Goal: Navigation & Orientation: Find specific page/section

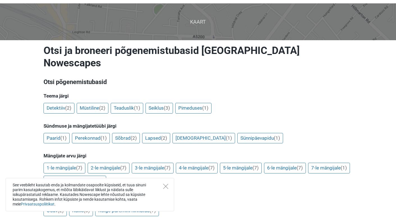
scroll to position [38, 0]
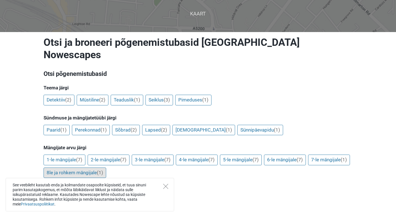
click at [106, 167] on link "8le ja rohkem mängijale (1)" at bounding box center [74, 172] width 63 height 11
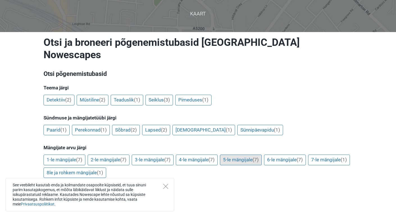
click at [244, 154] on link "5-le mängijale (7)" at bounding box center [241, 159] width 42 height 11
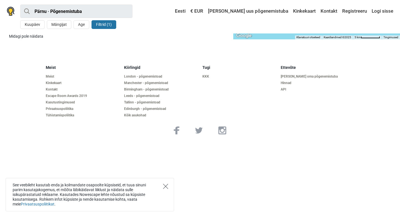
click at [166, 185] on icon "Close" at bounding box center [165, 185] width 5 height 5
